Goal: Information Seeking & Learning: Understand process/instructions

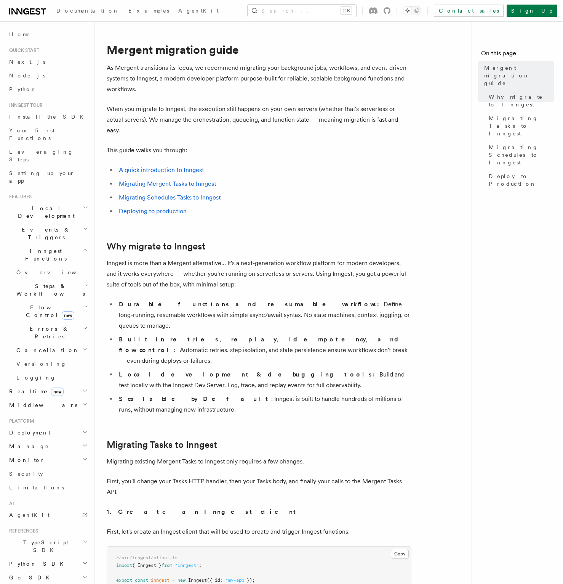
click at [264, 206] on li "Deploying to production" at bounding box center [264, 211] width 295 height 11
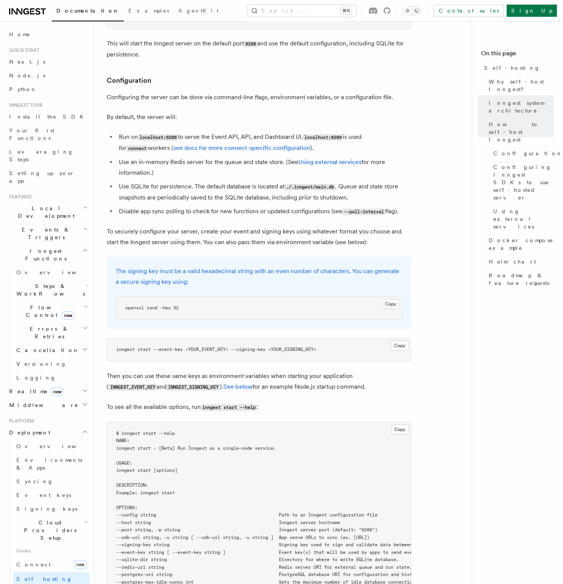
scroll to position [1006, 0]
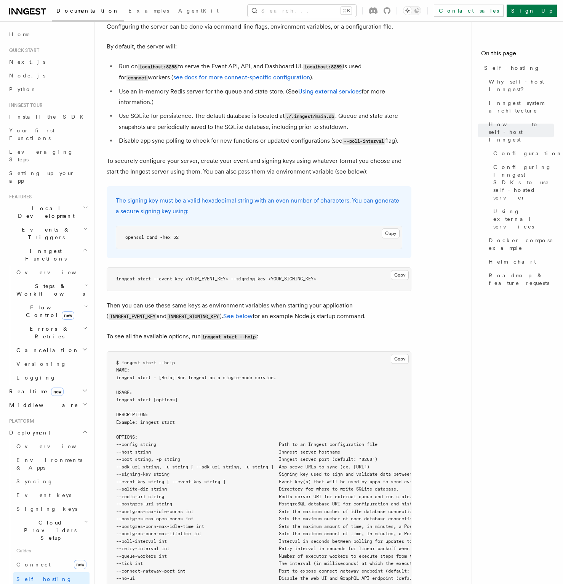
click at [327, 479] on span "--event-key string [ --event-key string ] Event key(s) that will be used by app…" at bounding box center [288, 481] width 344 height 5
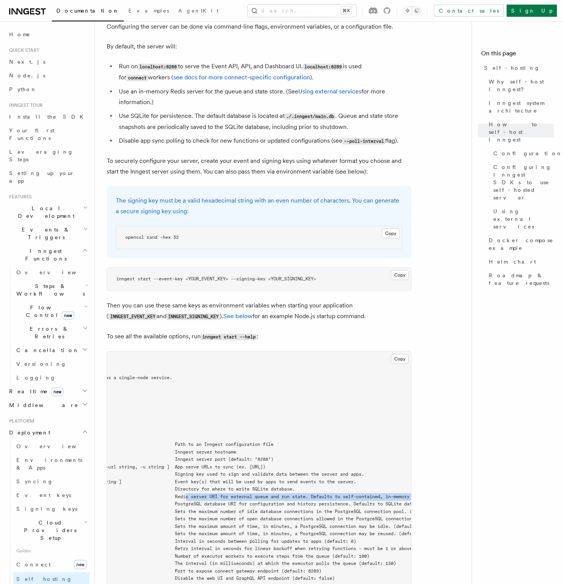
scroll to position [0, 183]
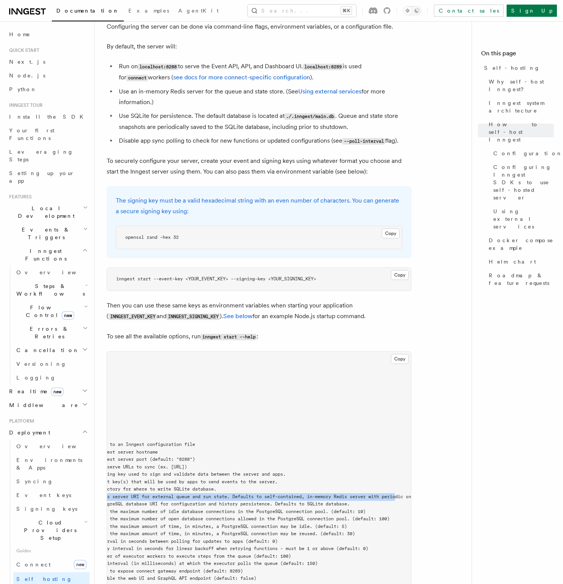
drag, startPoint x: 293, startPoint y: 477, endPoint x: 399, endPoint y: 476, distance: 105.6
click at [402, 494] on span "--redis-uri string Redis server URI for external queue and run state. Defaults …" at bounding box center [193, 496] width 518 height 5
click at [371, 482] on pre "$ inngest start --help NAME: inngest start - [Beta] Run Inngest as a single-nod…" at bounding box center [259, 492] width 304 height 283
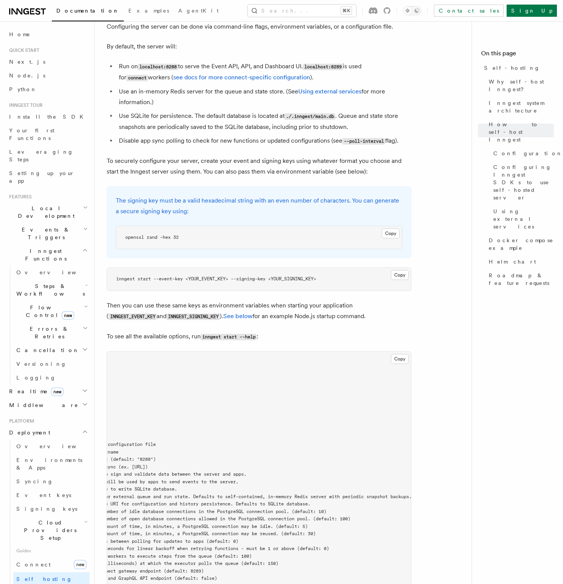
scroll to position [0, 255]
drag, startPoint x: 385, startPoint y: 478, endPoint x: 398, endPoint y: 479, distance: 13.3
click at [408, 478] on pre "$ inngest start --help NAME: inngest start - [Beta] Run Inngest as a single-nod…" at bounding box center [259, 492] width 304 height 283
click at [356, 490] on pre "$ inngest start --help NAME: inngest start - [Beta] Run Inngest as a single-nod…" at bounding box center [259, 492] width 304 height 283
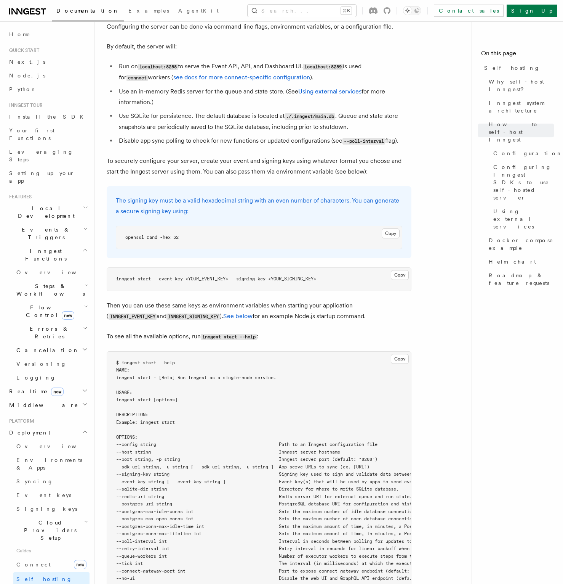
drag, startPoint x: 142, startPoint y: 490, endPoint x: -103, endPoint y: 473, distance: 245.6
click at [236, 495] on pre "$ inngest start --help NAME: inngest start - [Beta] Run Inngest as a single-nod…" at bounding box center [259, 492] width 304 height 283
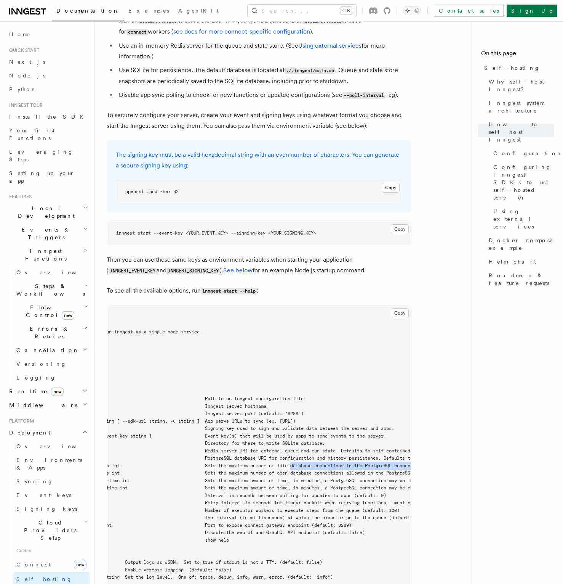
scroll to position [0, 116]
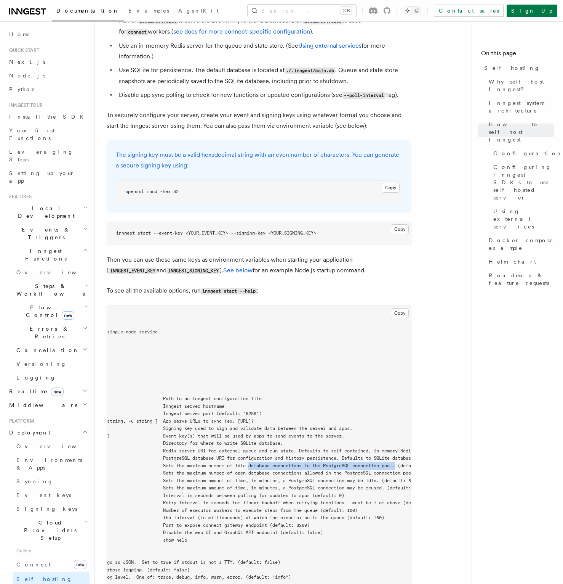
drag, startPoint x: 380, startPoint y: 446, endPoint x: 404, endPoint y: 447, distance: 24.4
click at [405, 463] on span "--postgres-max-idle-conns int Sets the maximum number of idle database connecti…" at bounding box center [216, 465] width 432 height 5
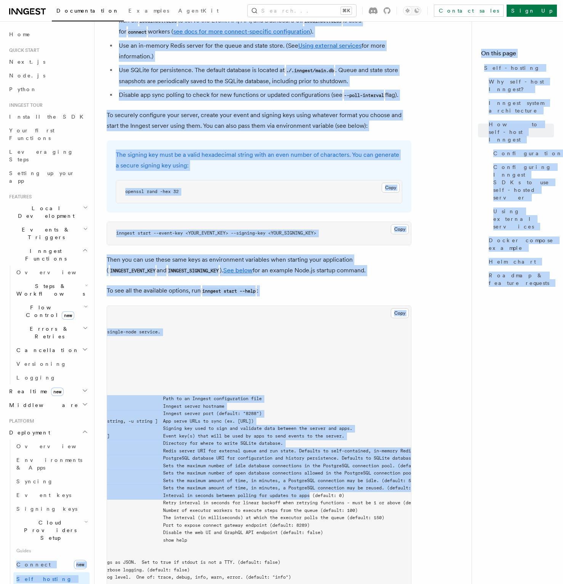
scroll to position [0, 0]
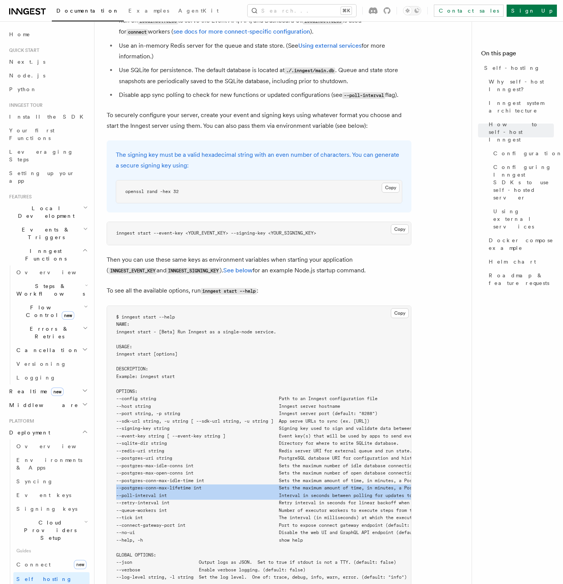
drag, startPoint x: 296, startPoint y: 476, endPoint x: 3, endPoint y: 466, distance: 292.9
click at [95, 465] on div "Search... Documentation Examples AgentKit Home Quick start Next.js Node.js Pyth…" at bounding box center [329, 594] width 469 height 3292
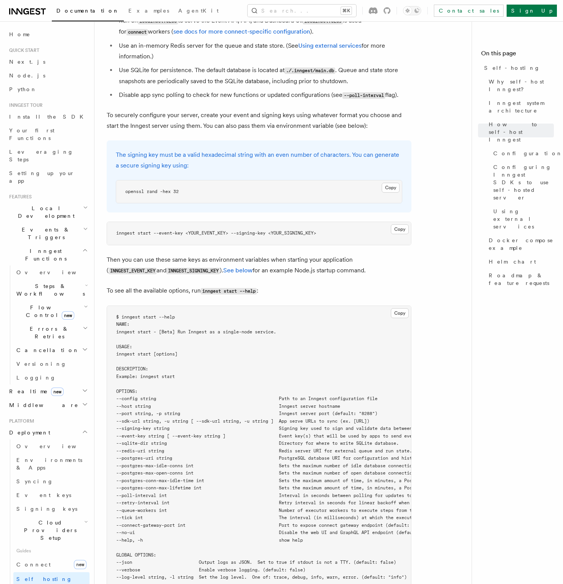
click at [261, 507] on span "--queue-workers int Number of executor workers to execute steps from the queue …" at bounding box center [295, 509] width 358 height 5
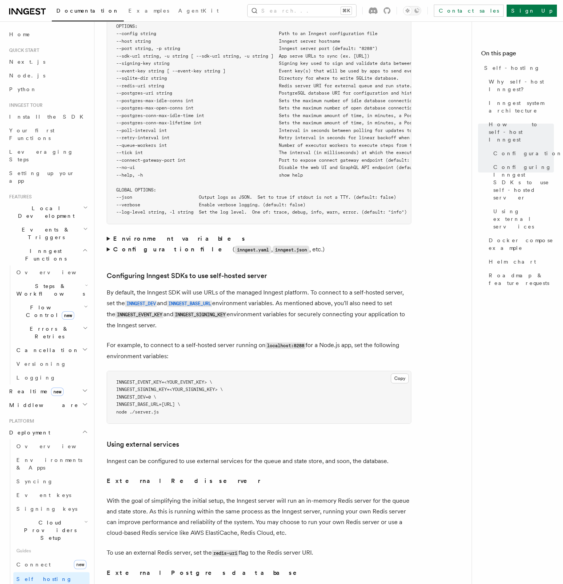
scroll to position [1418, 0]
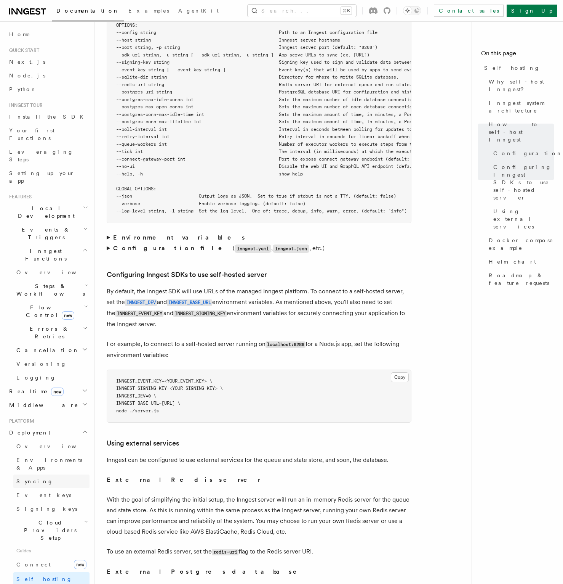
click at [61, 474] on link "Syncing" at bounding box center [51, 481] width 76 height 14
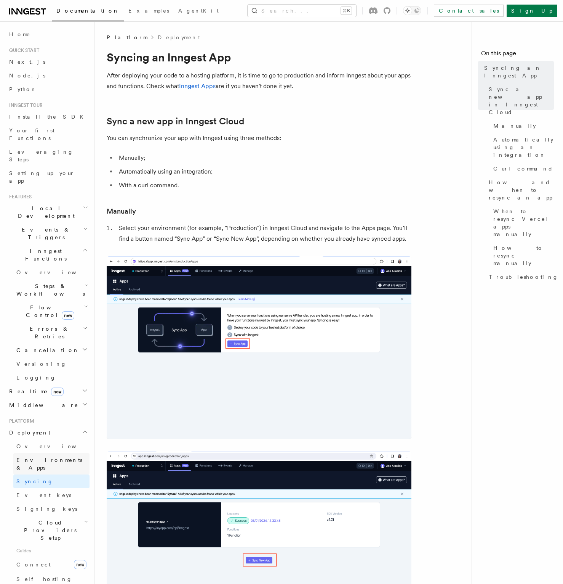
click at [47, 457] on span "Environments & Apps" at bounding box center [49, 464] width 66 height 14
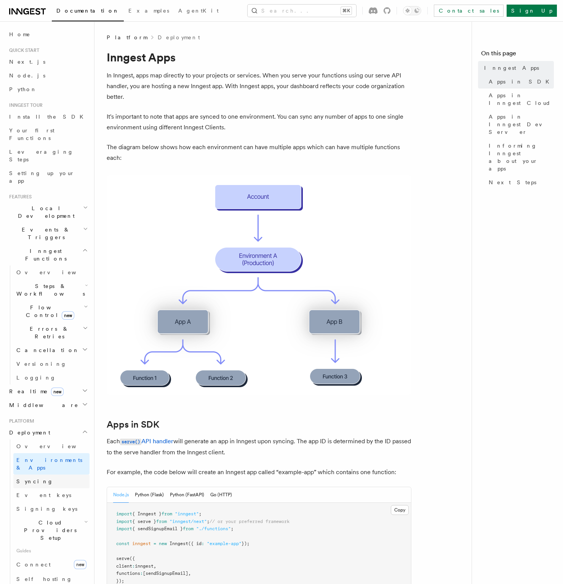
click at [42, 474] on link "Syncing" at bounding box center [51, 481] width 76 height 14
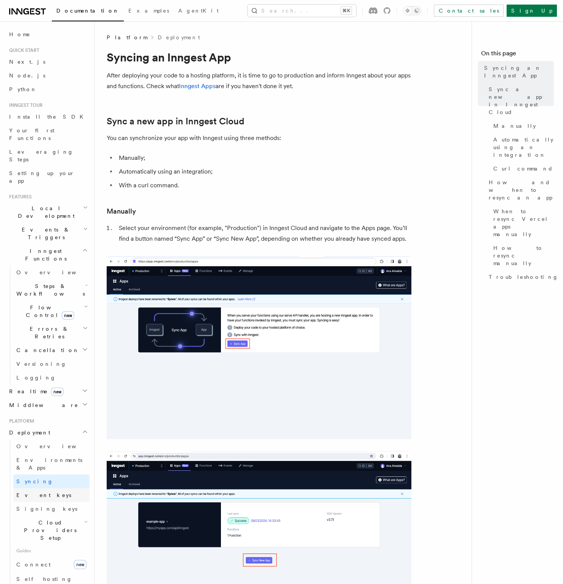
click at [50, 488] on link "Event keys" at bounding box center [51, 495] width 76 height 14
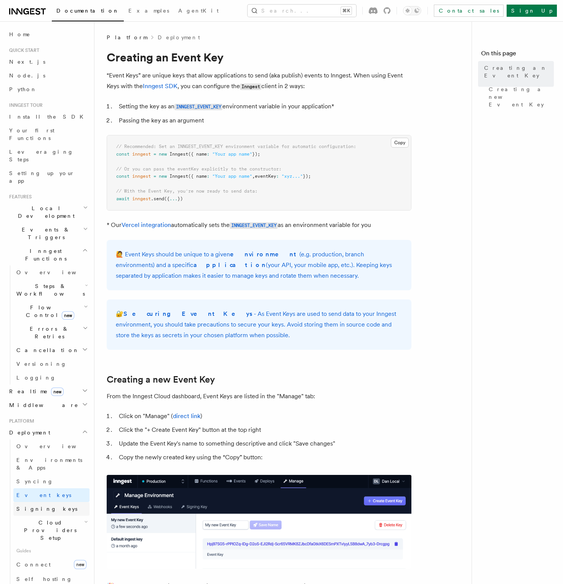
click at [51, 502] on link "Signing keys" at bounding box center [51, 509] width 76 height 14
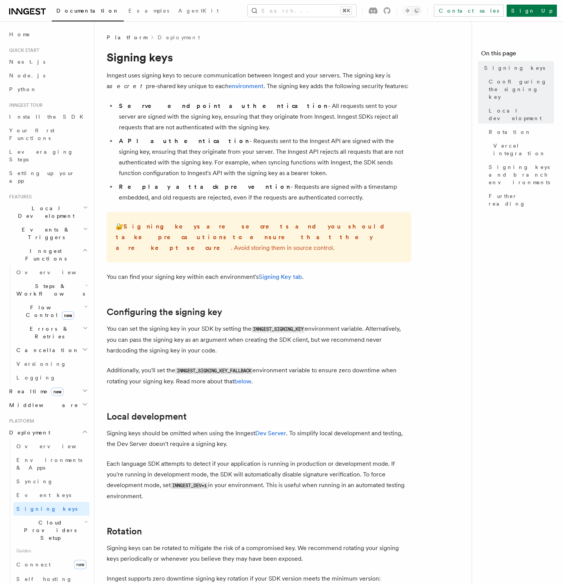
click at [67, 518] on span "Cloud Providers Setup" at bounding box center [48, 529] width 71 height 23
click at [45, 518] on span "Cloud Providers Setup" at bounding box center [48, 529] width 71 height 23
click at [43, 556] on link "Connect new" at bounding box center [51, 563] width 76 height 15
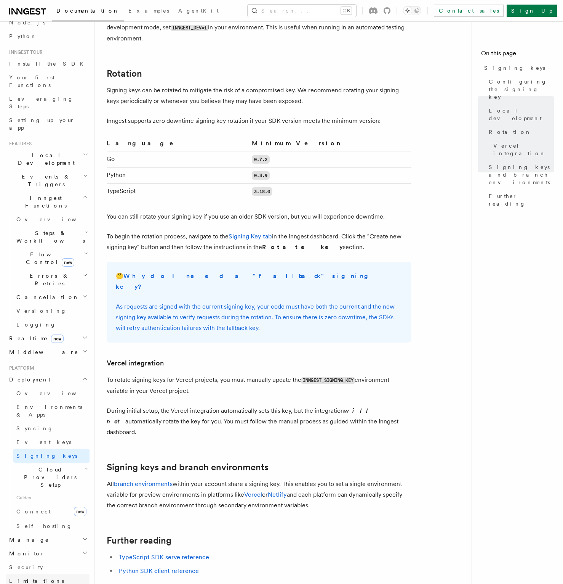
scroll to position [91, 0]
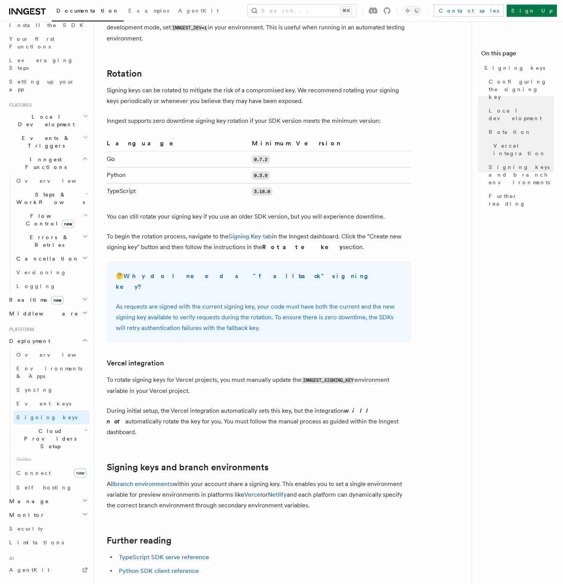
click at [59, 494] on h2 "Manage" at bounding box center [47, 501] width 83 height 14
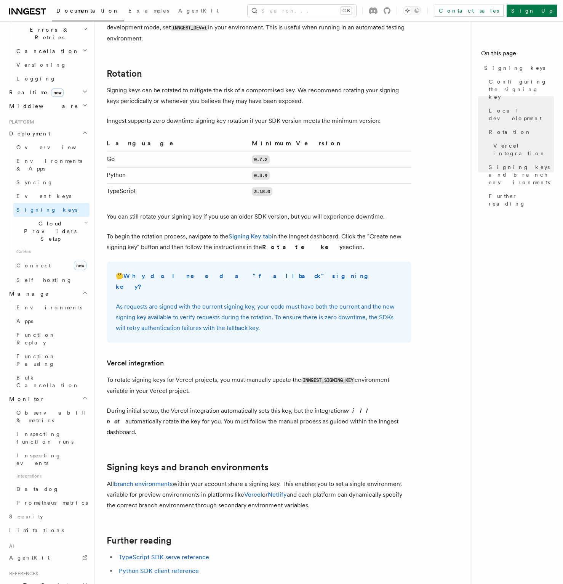
scroll to position [299, 0]
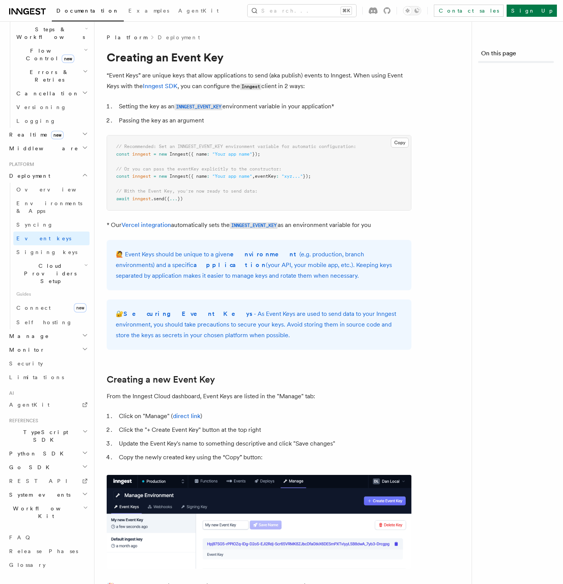
scroll to position [150, 0]
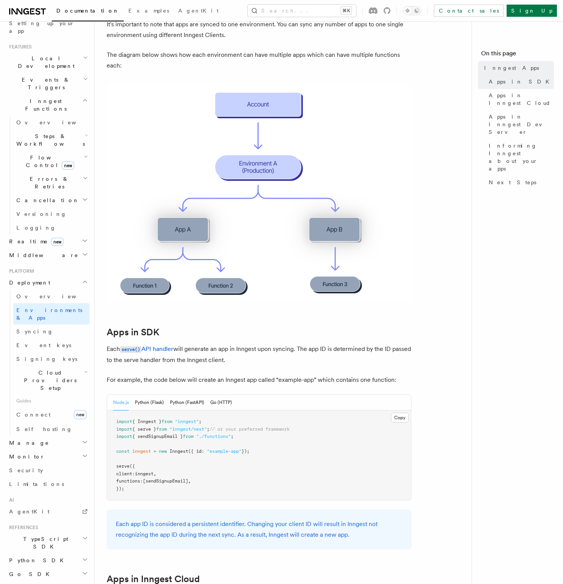
scroll to position [183, 0]
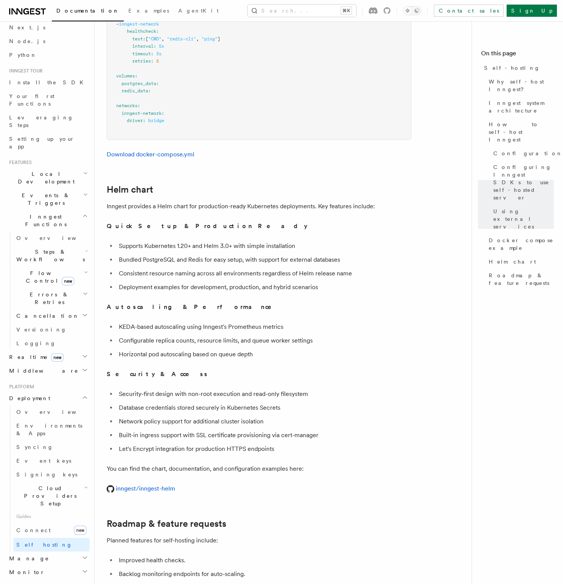
scroll to position [13, 0]
